Goal: Navigation & Orientation: Find specific page/section

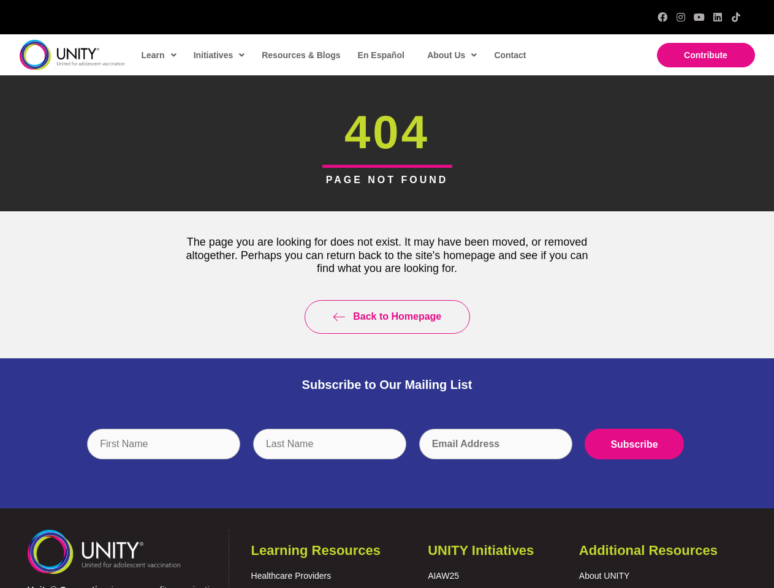
click at [387, 294] on div "Back to Homepage" at bounding box center [387, 317] width 435 height 58
click at [387, 454] on input "text" at bounding box center [329, 444] width 153 height 31
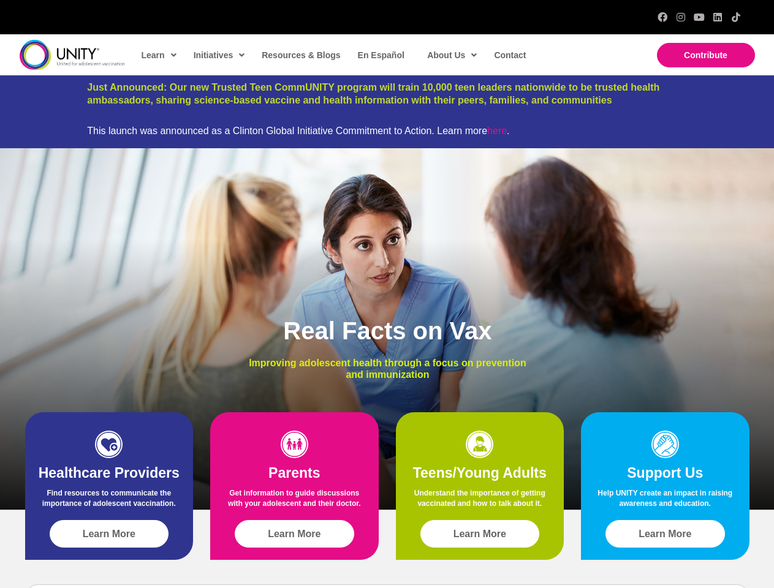
click at [387, 294] on div "Real Facts on Vax Improving adolescent health through a focus on prevention and…" at bounding box center [387, 329] width 774 height 362
